Goal: Information Seeking & Learning: Learn about a topic

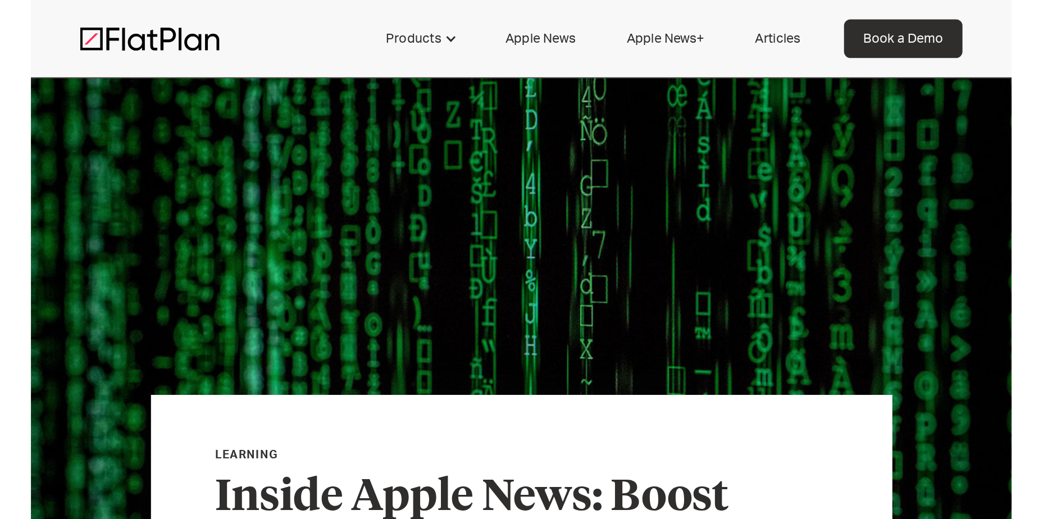
scroll to position [314, 0]
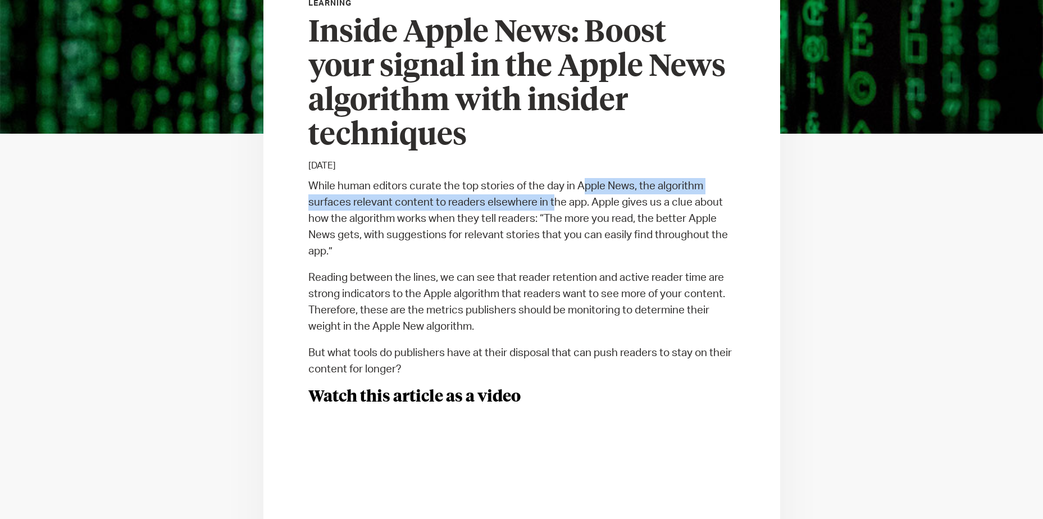
drag, startPoint x: 587, startPoint y: 188, endPoint x: 596, endPoint y: 188, distance: 9.6
click at [596, 188] on p "While human editors curate the top stories of the day in Apple News, the algori…" at bounding box center [521, 218] width 427 height 81
drag, startPoint x: 596, startPoint y: 188, endPoint x: 631, endPoint y: 186, distance: 34.3
click at [631, 186] on p "While human editors curate the top stories of the day in Apple News, the algori…" at bounding box center [521, 218] width 427 height 81
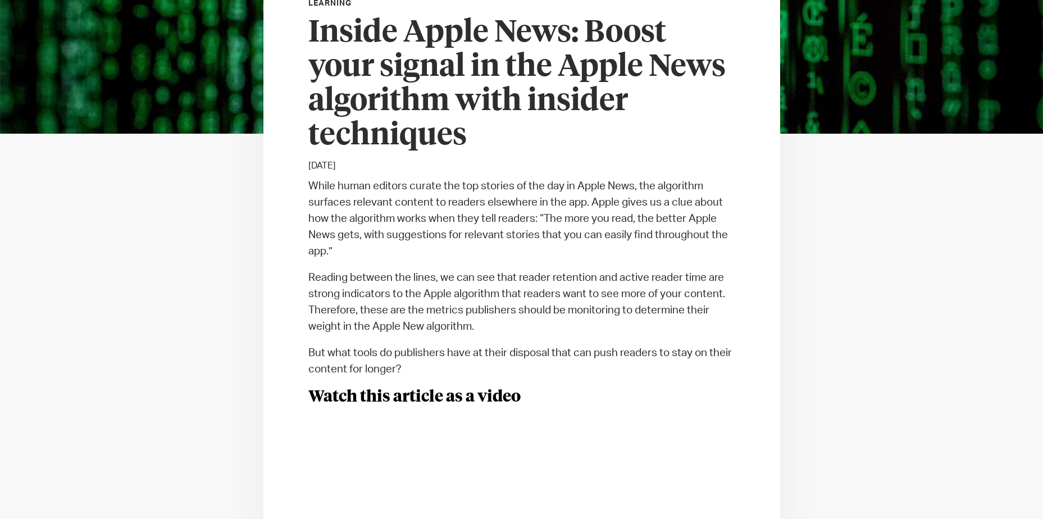
click at [649, 210] on p "While human editors curate the top stories of the day in Apple News, the algori…" at bounding box center [521, 218] width 427 height 81
drag, startPoint x: 336, startPoint y: 200, endPoint x: 503, endPoint y: 204, distance: 166.8
click at [503, 204] on p "While human editors curate the top stories of the day in Apple News, the algori…" at bounding box center [521, 218] width 427 height 81
click at [508, 204] on p "While human editors curate the top stories of the day in Apple News, the algori…" at bounding box center [521, 218] width 427 height 81
click at [582, 223] on p "While human editors curate the top stories of the day in Apple News, the algori…" at bounding box center [521, 218] width 427 height 81
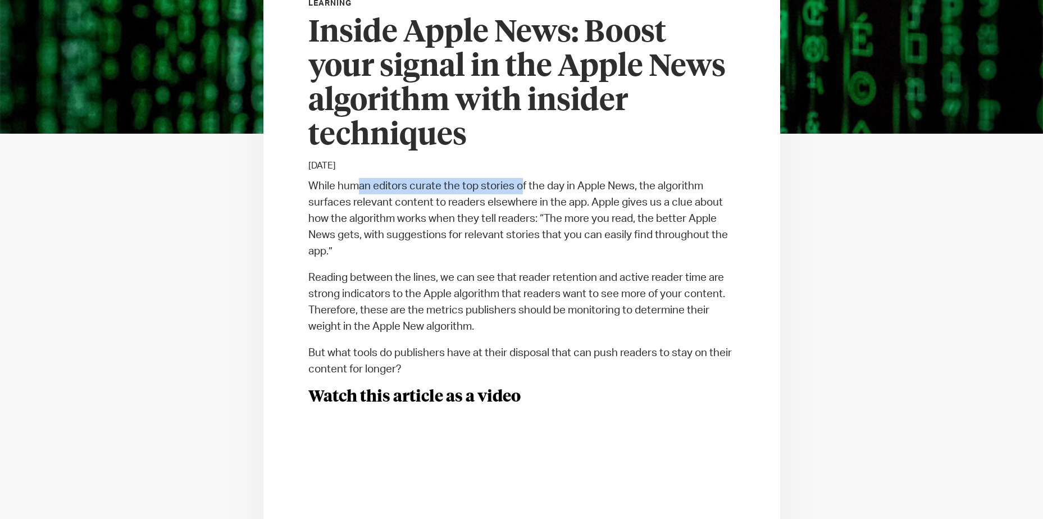
drag, startPoint x: 355, startPoint y: 180, endPoint x: 527, endPoint y: 189, distance: 172.6
click at [527, 189] on p "While human editors curate the top stories of the day in Apple News, the algori…" at bounding box center [521, 218] width 427 height 81
drag, startPoint x: 527, startPoint y: 189, endPoint x: 596, endPoint y: 212, distance: 72.6
click at [596, 212] on p "While human editors curate the top stories of the day in Apple News, the algori…" at bounding box center [521, 218] width 427 height 81
drag, startPoint x: 596, startPoint y: 212, endPoint x: 721, endPoint y: 251, distance: 130.7
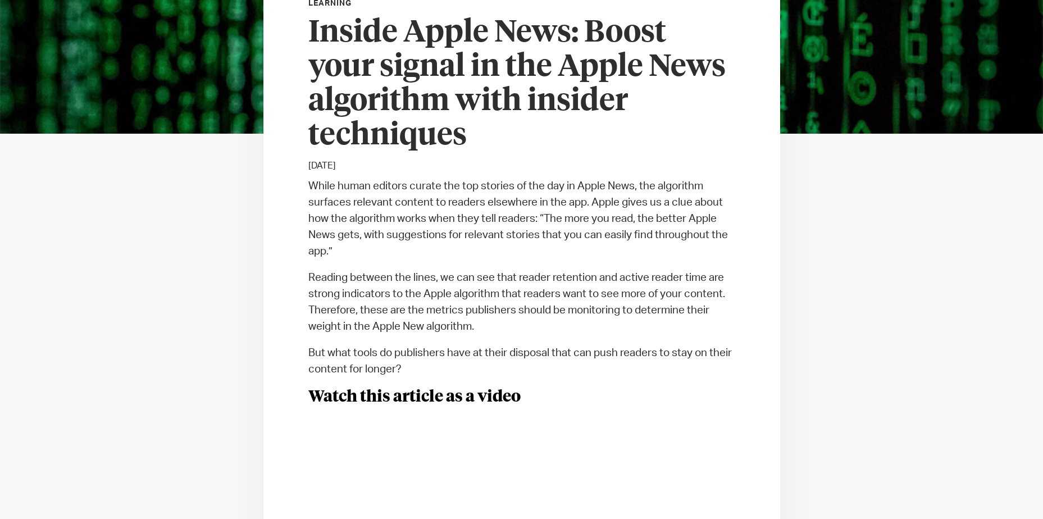
click at [683, 251] on p "While human editors curate the top stories of the day in Apple News, the algori…" at bounding box center [521, 218] width 427 height 81
click at [656, 182] on p "While human editors curate the top stories of the day in Apple News, the algori…" at bounding box center [521, 218] width 427 height 81
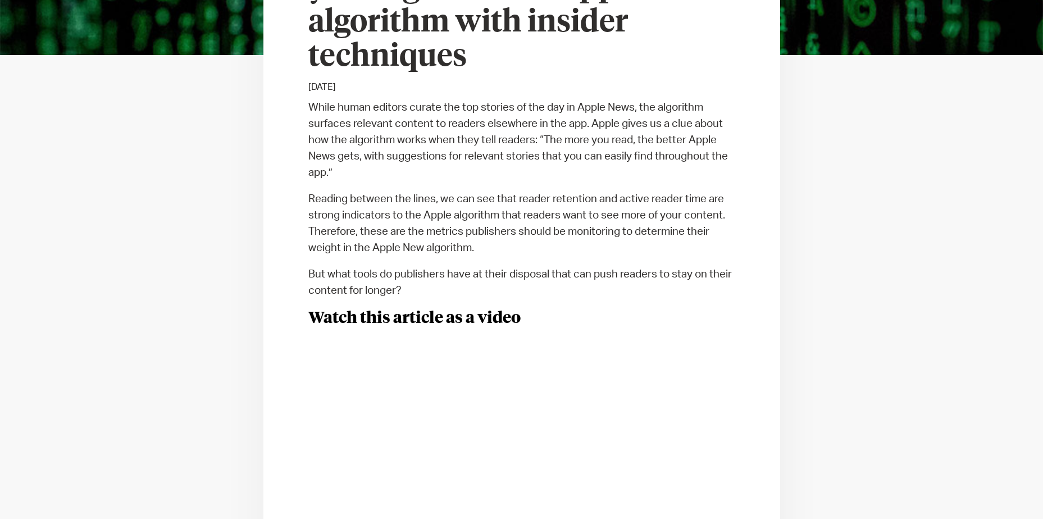
scroll to position [426, 0]
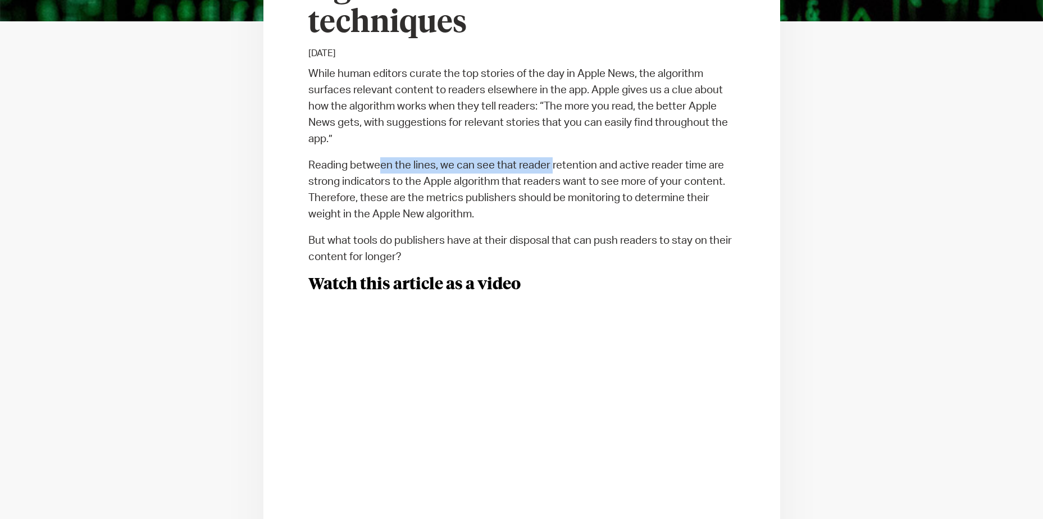
drag, startPoint x: 378, startPoint y: 156, endPoint x: 565, endPoint y: 153, distance: 186.4
drag, startPoint x: 565, startPoint y: 153, endPoint x: 602, endPoint y: 160, distance: 37.7
click at [622, 133] on p "While human editors curate the top stories of the day in Apple News, the algori…" at bounding box center [521, 106] width 427 height 81
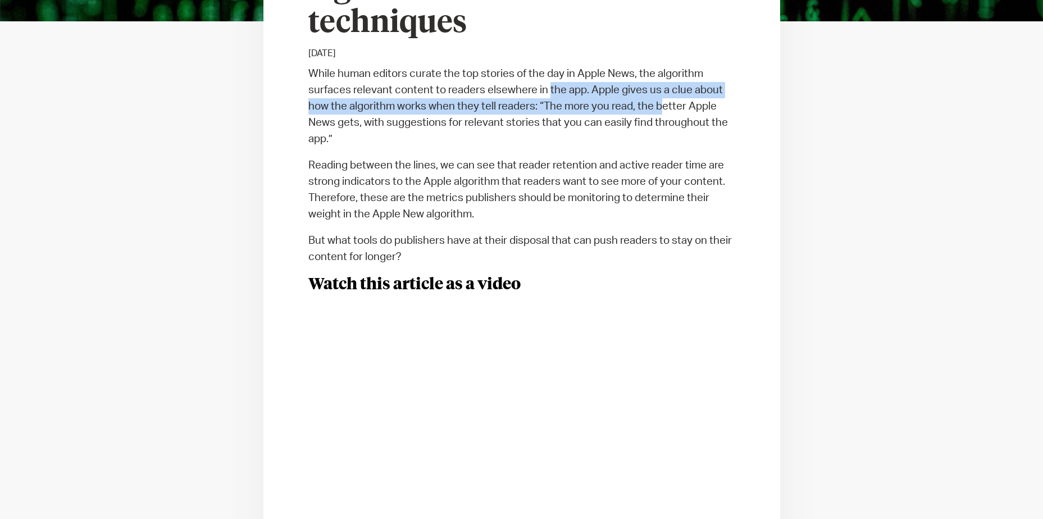
drag, startPoint x: 587, startPoint y: 99, endPoint x: 666, endPoint y: 103, distance: 79.8
click at [666, 103] on p "While human editors curate the top stories of the day in Apple News, the algori…" at bounding box center [521, 106] width 427 height 81
click at [666, 104] on p "While human editors curate the top stories of the day in Apple News, the algori…" at bounding box center [521, 106] width 427 height 81
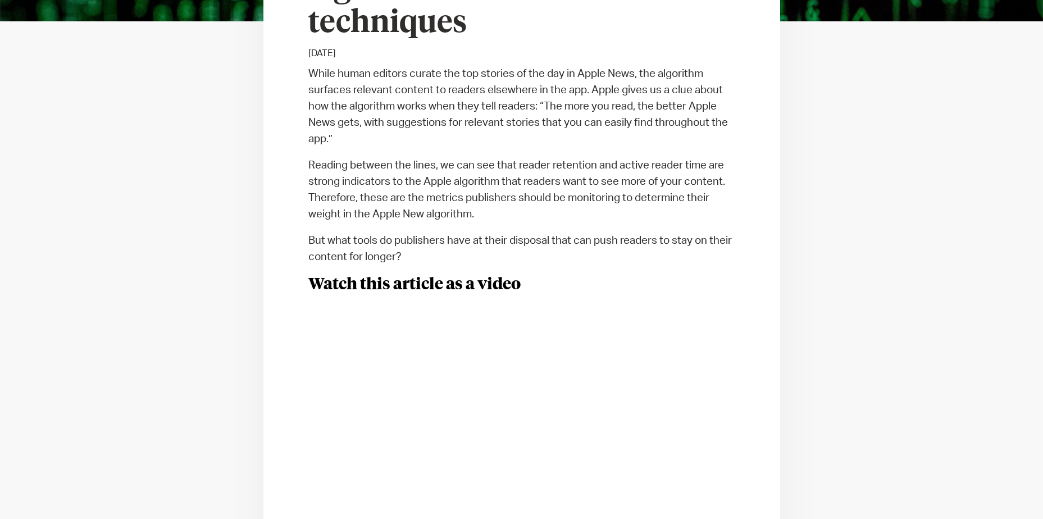
click at [422, 124] on p "While human editors curate the top stories of the day in Apple News, the algori…" at bounding box center [521, 106] width 427 height 81
drag, startPoint x: 373, startPoint y: 122, endPoint x: 608, endPoint y: 129, distance: 235.4
click at [608, 129] on p "While human editors curate the top stories of the day in Apple News, the algori…" at bounding box center [521, 106] width 427 height 81
click at [613, 129] on p "While human editors curate the top stories of the day in Apple News, the algori…" at bounding box center [521, 106] width 427 height 81
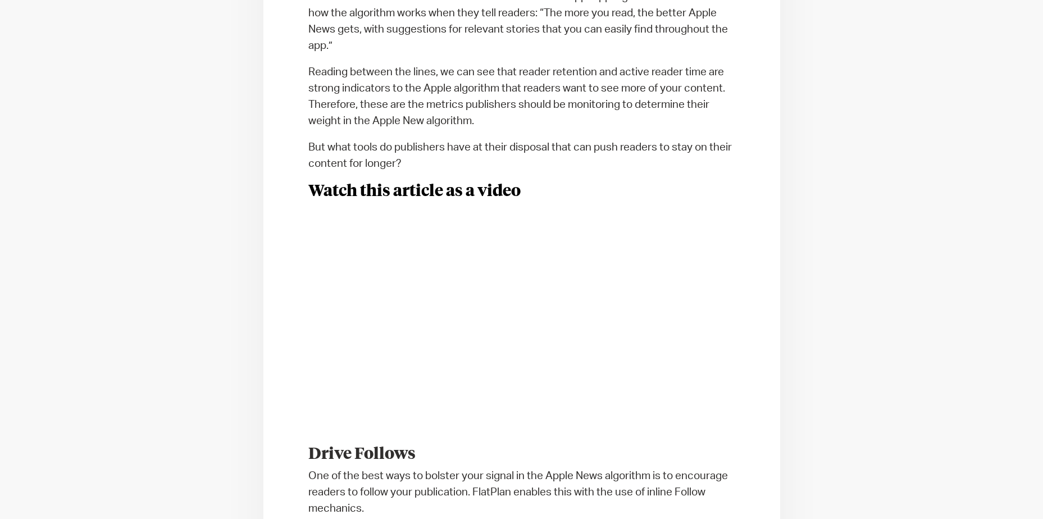
scroll to position [538, 0]
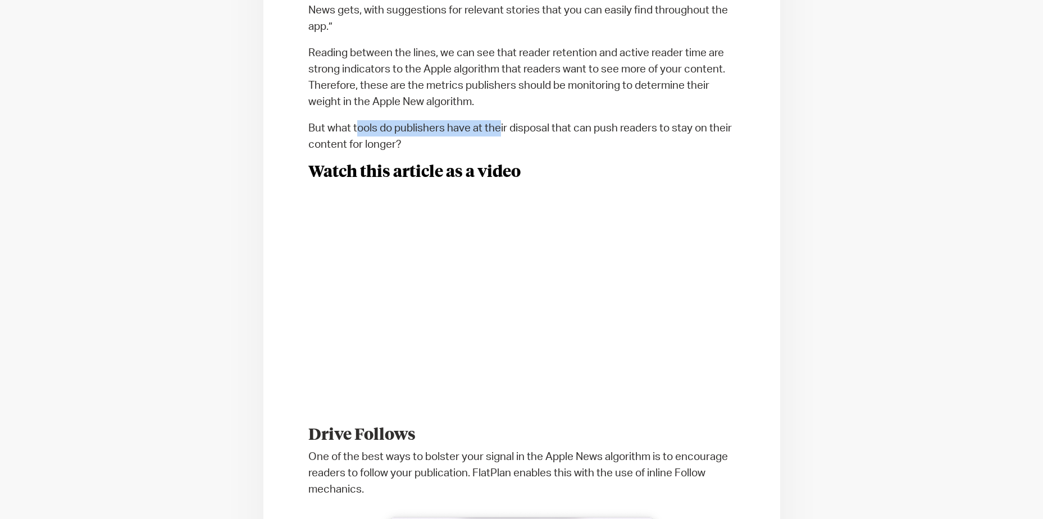
drag, startPoint x: 359, startPoint y: 125, endPoint x: 500, endPoint y: 120, distance: 141.0
click at [500, 120] on p "But what tools do publishers have at their disposal that can push readers to st…" at bounding box center [521, 136] width 427 height 33
drag, startPoint x: 500, startPoint y: 120, endPoint x: 505, endPoint y: 131, distance: 12.3
click at [505, 131] on p "But what tools do publishers have at their disposal that can push readers to st…" at bounding box center [521, 136] width 427 height 33
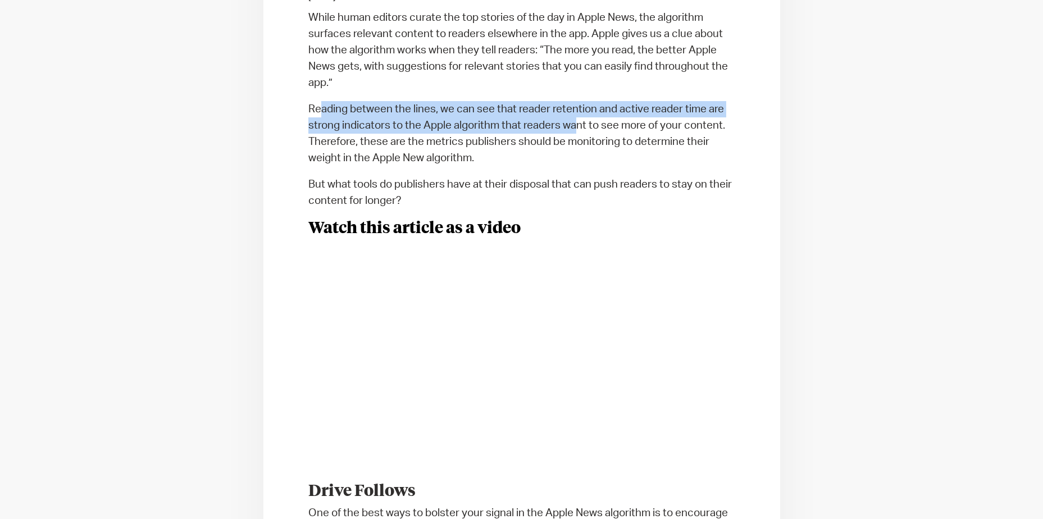
drag, startPoint x: 319, startPoint y: 112, endPoint x: 595, endPoint y: 124, distance: 275.9
click at [595, 124] on p "Reading between the lines, we can see that reader retention and active reader t…" at bounding box center [521, 133] width 427 height 65
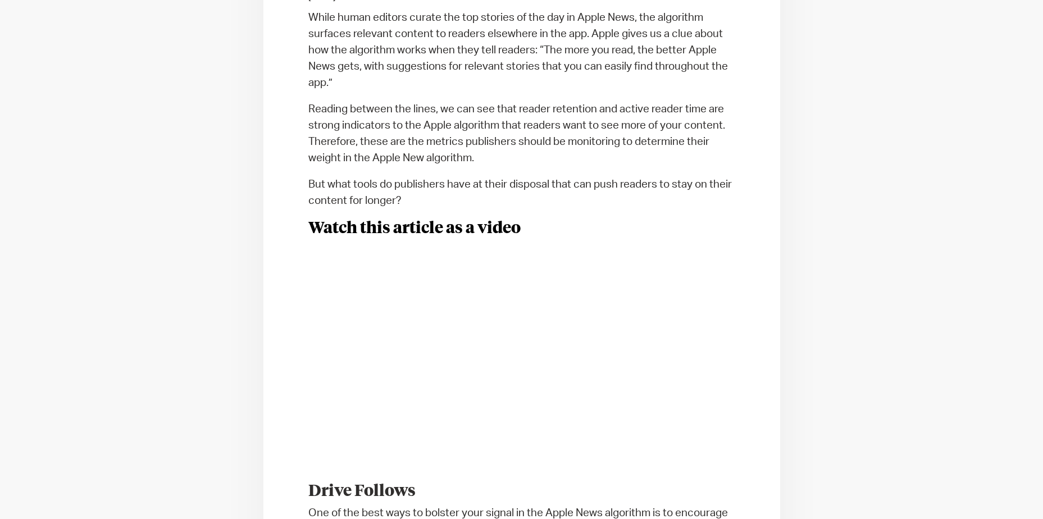
drag, startPoint x: 595, startPoint y: 124, endPoint x: 599, endPoint y: 133, distance: 9.6
click at [599, 133] on p "Reading between the lines, we can see that reader retention and active reader t…" at bounding box center [521, 133] width 427 height 65
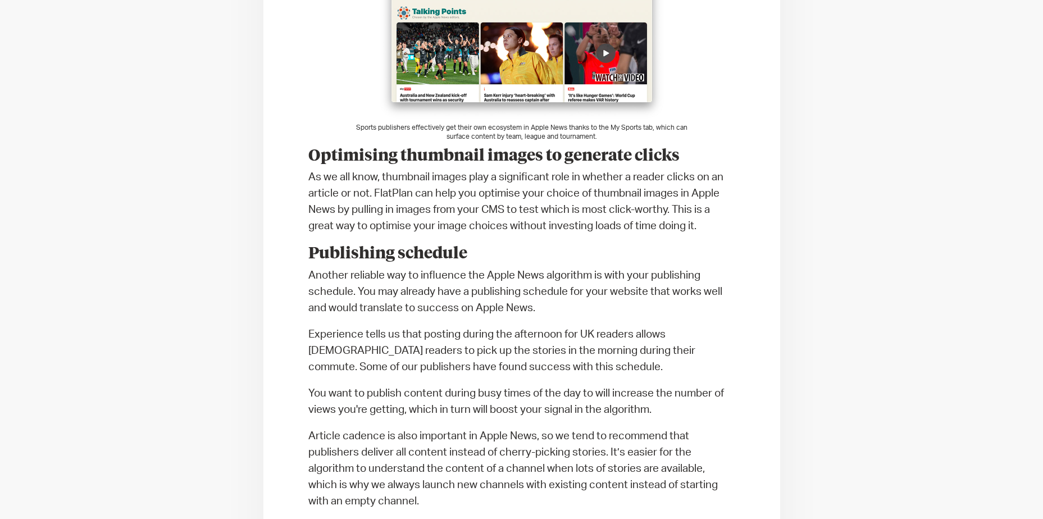
scroll to position [3627, 0]
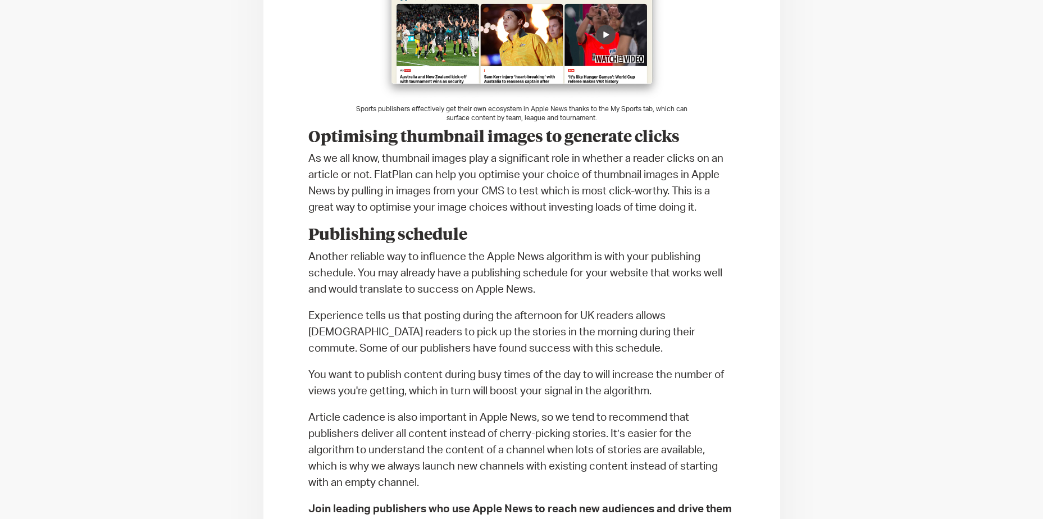
click at [562, 198] on p "As we all know, thumbnail images play a significant role in whether a reader cl…" at bounding box center [521, 182] width 427 height 65
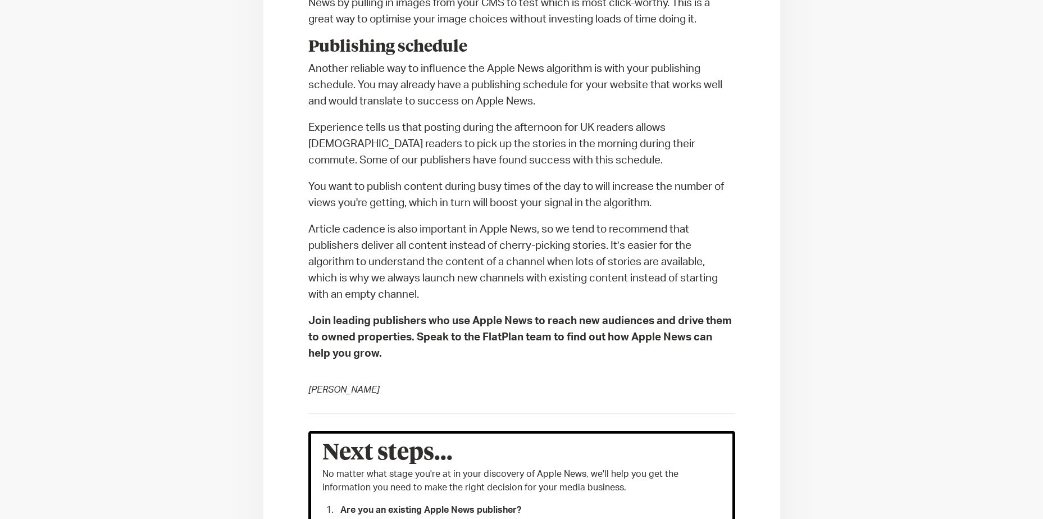
scroll to position [3795, 0]
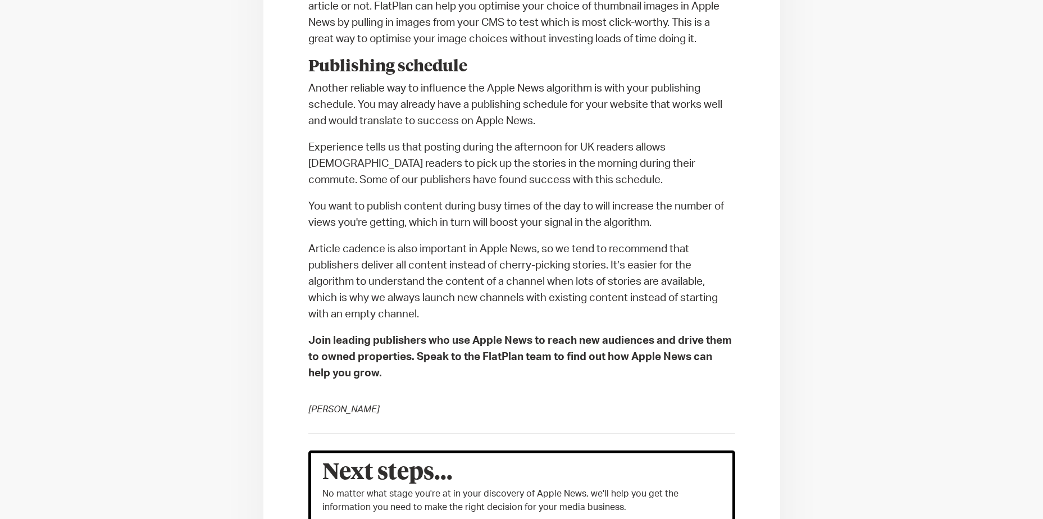
click at [495, 250] on p "Article cadence is also important in Apple News, so we tend to recommend that p…" at bounding box center [521, 281] width 427 height 81
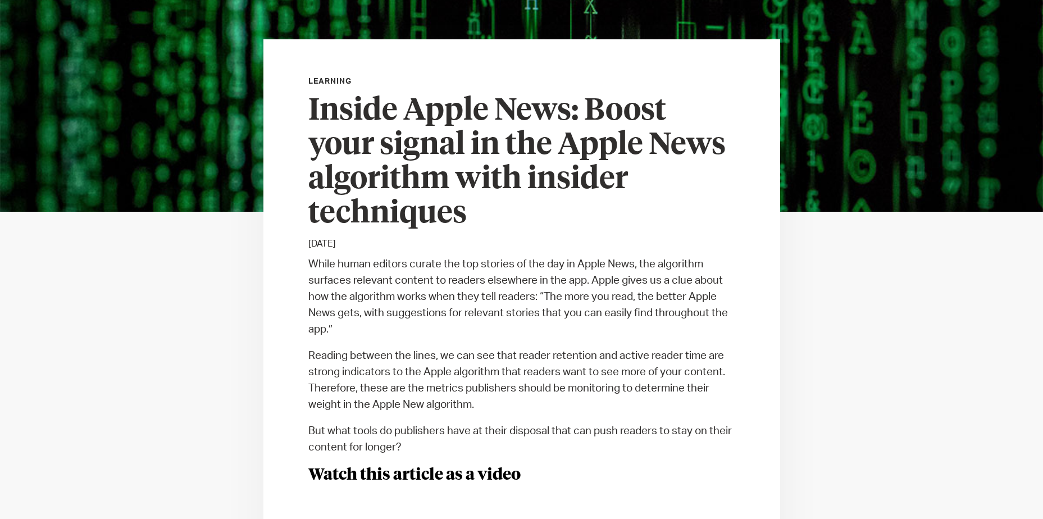
scroll to position [236, 0]
